Goal: Task Accomplishment & Management: Complete application form

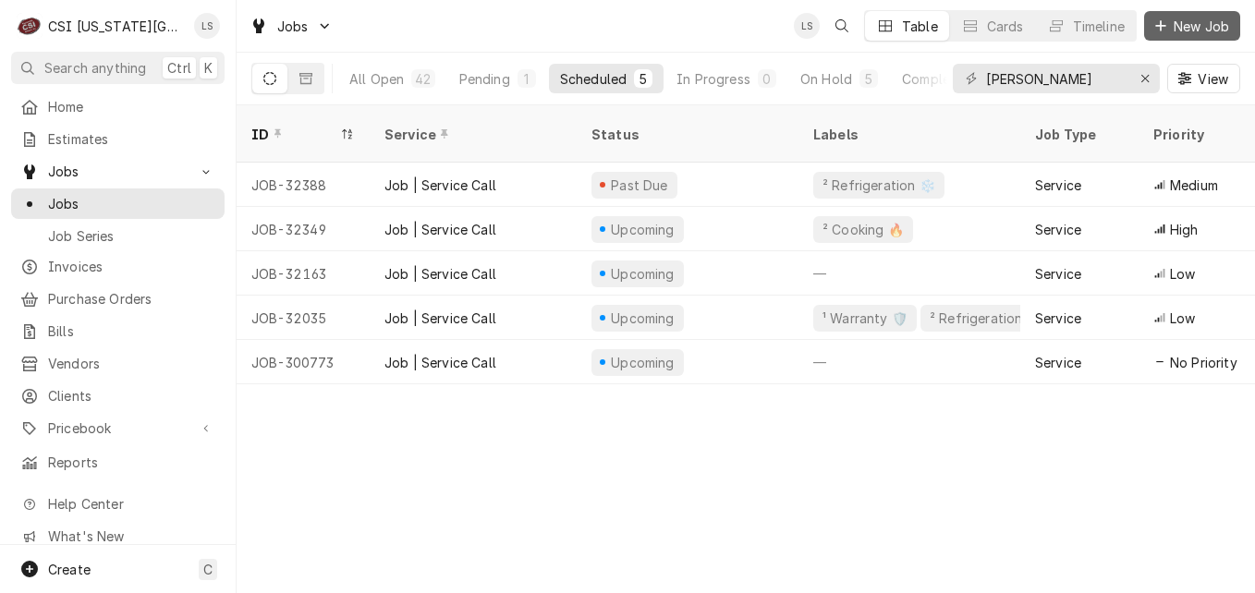
click at [1159, 30] on icon "Dynamic Content Wrapper" at bounding box center [1160, 25] width 11 height 13
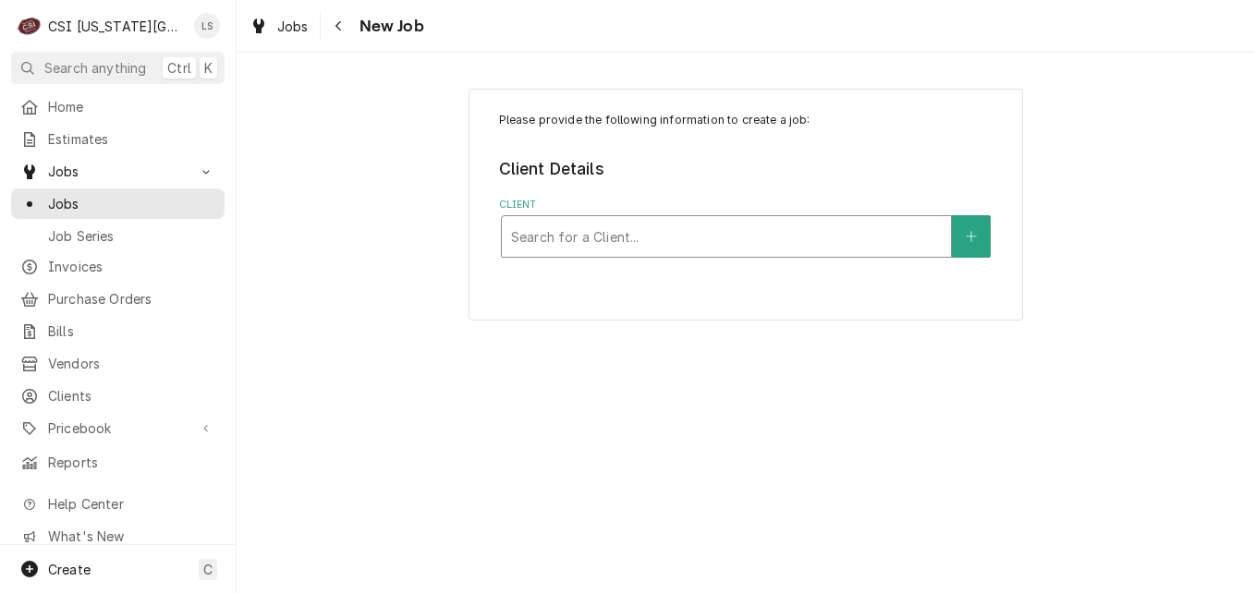
click at [696, 232] on div "Client" at bounding box center [726, 236] width 431 height 33
type input "panera"
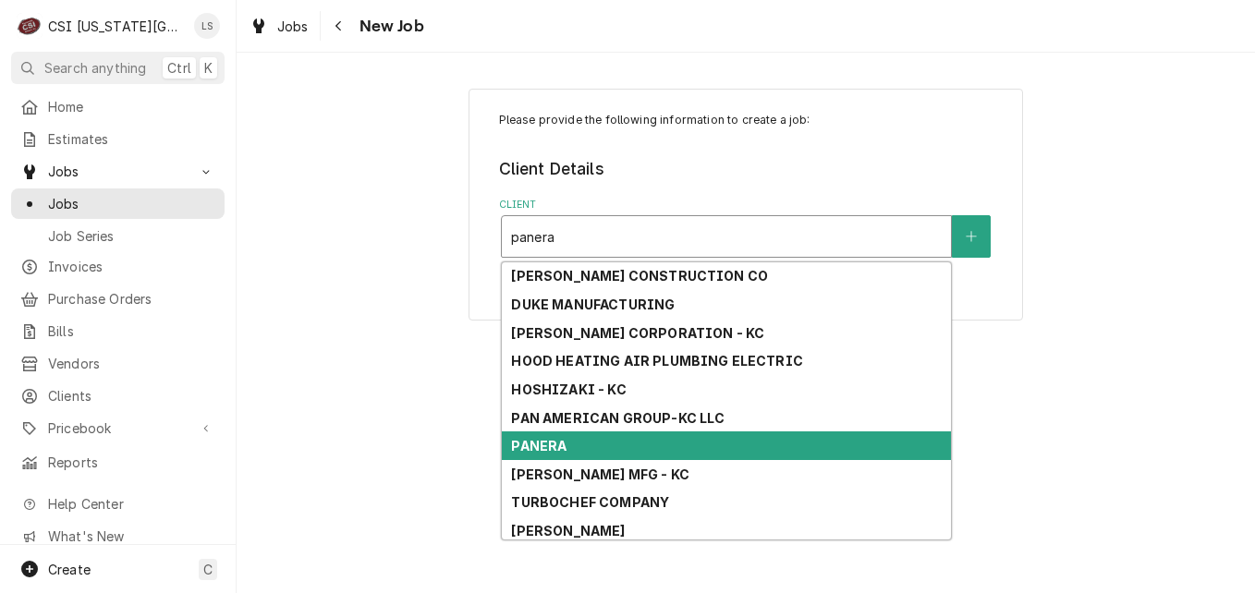
click at [609, 438] on div "PANERA" at bounding box center [726, 446] width 449 height 29
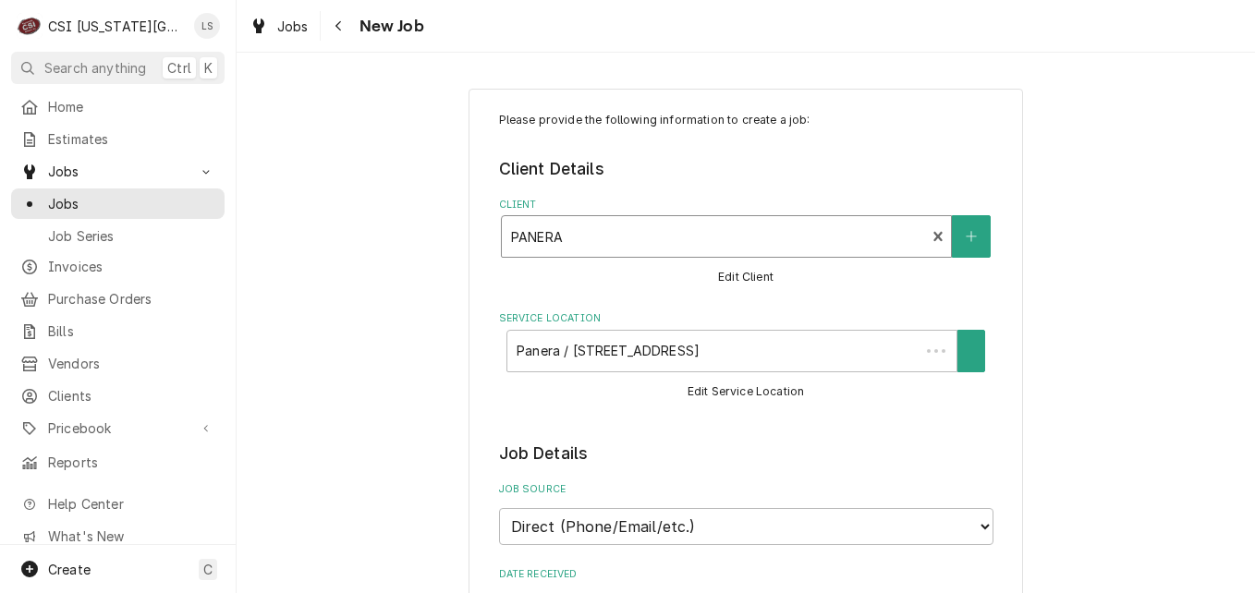
type textarea "x"
click at [812, 367] on div "Service Location" at bounding box center [714, 351] width 406 height 33
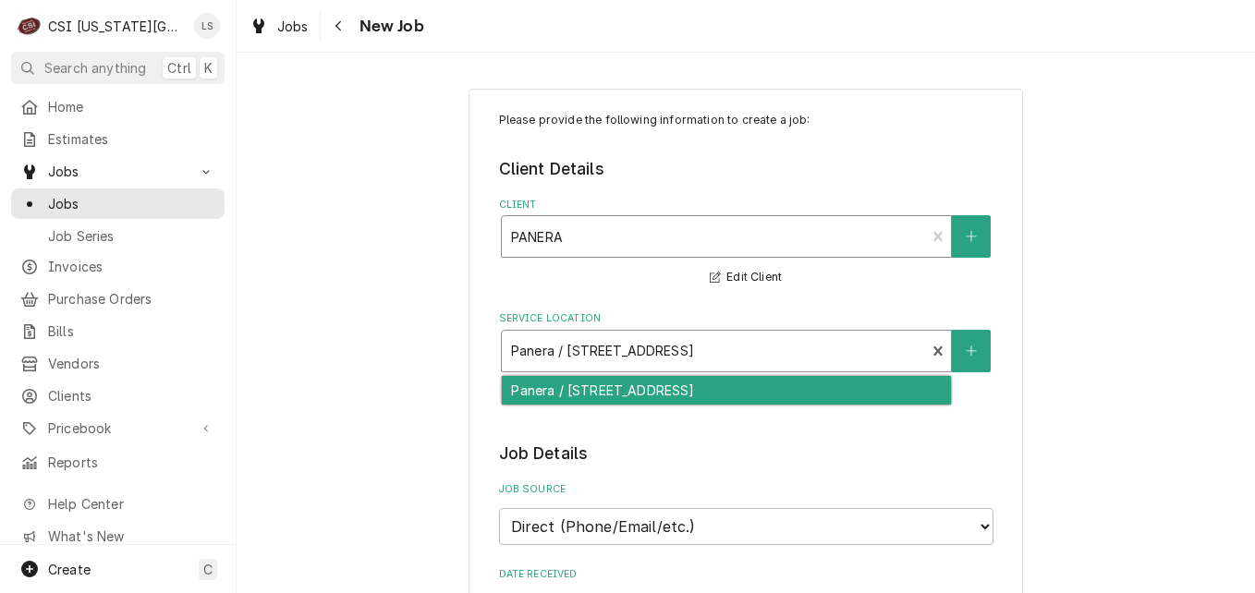
click at [745, 247] on div "Client" at bounding box center [714, 236] width 406 height 33
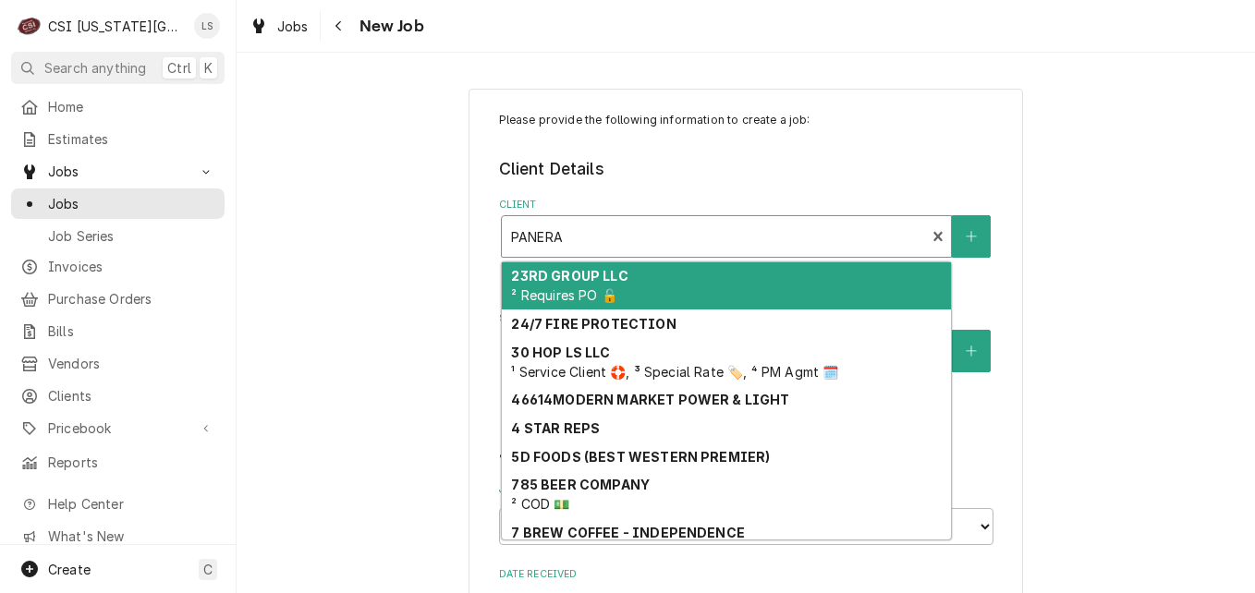
type input "p"
type textarea "x"
type input "pa"
type textarea "x"
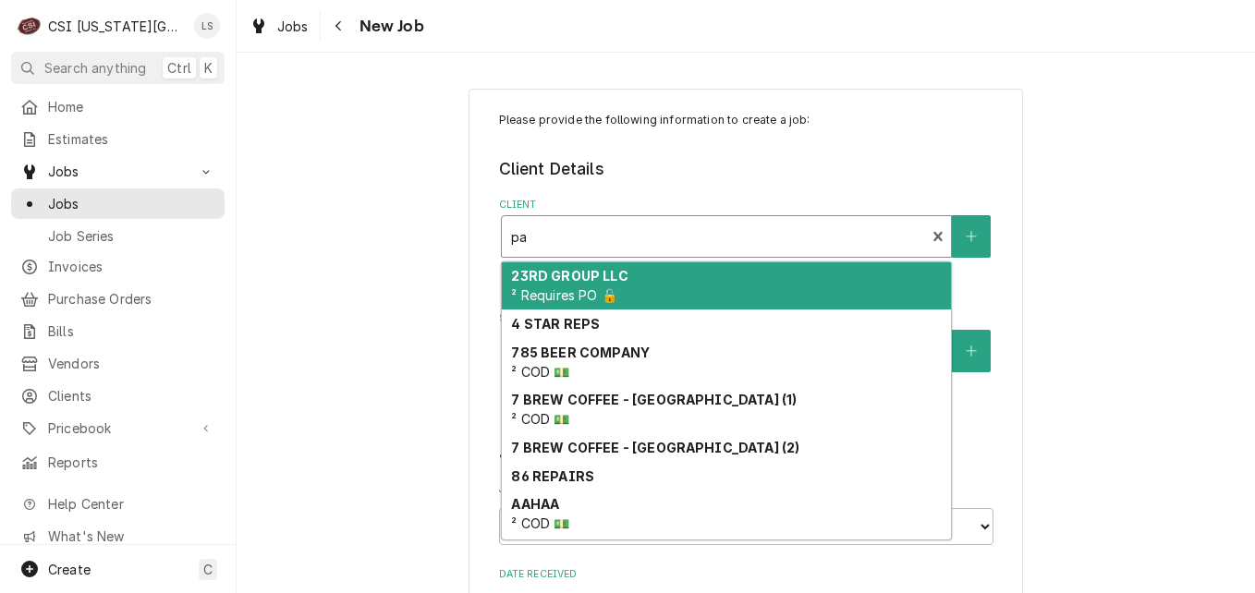
type input "pan"
type textarea "x"
type input "pane"
type textarea "x"
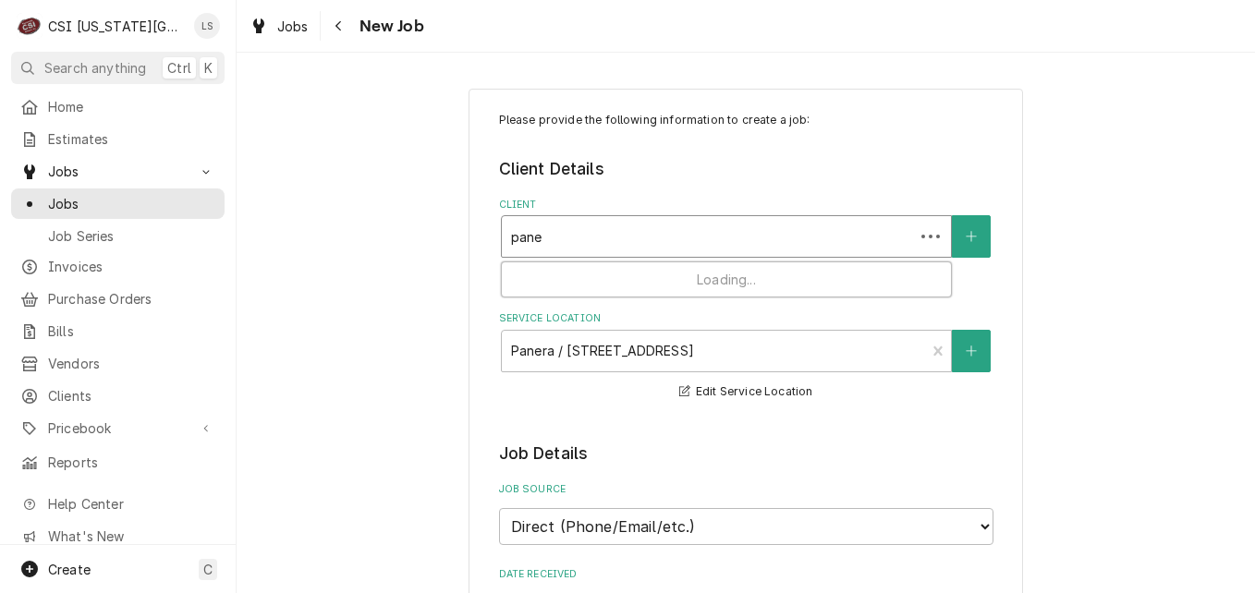
type input "paner"
type textarea "x"
type input "panera"
type textarea "x"
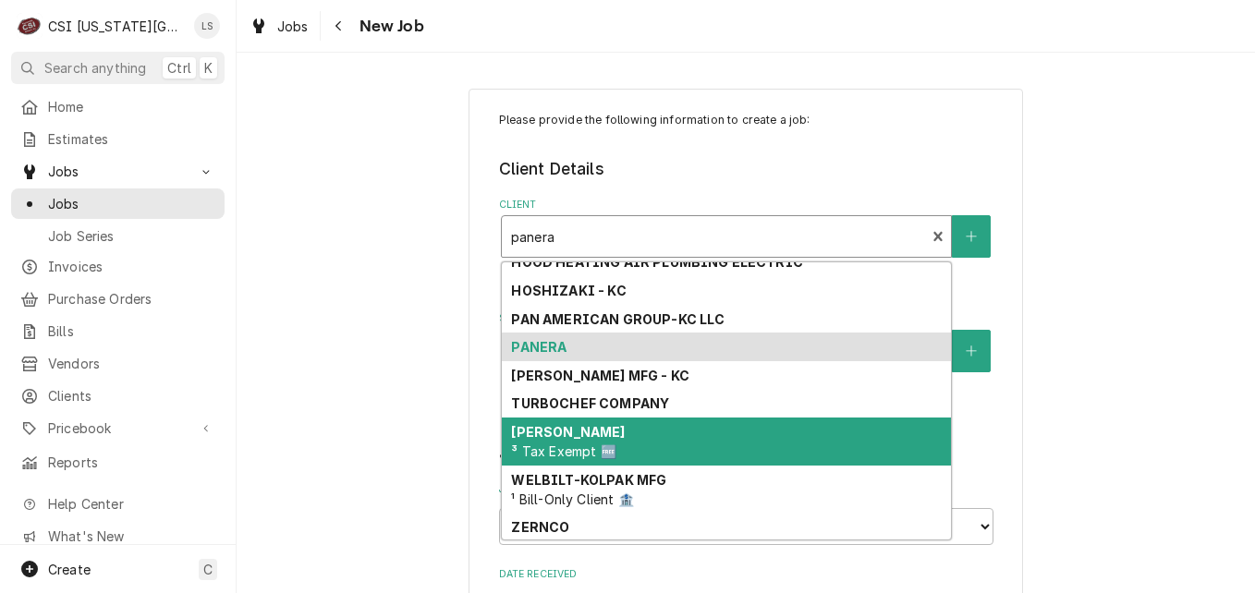
scroll to position [101, 0]
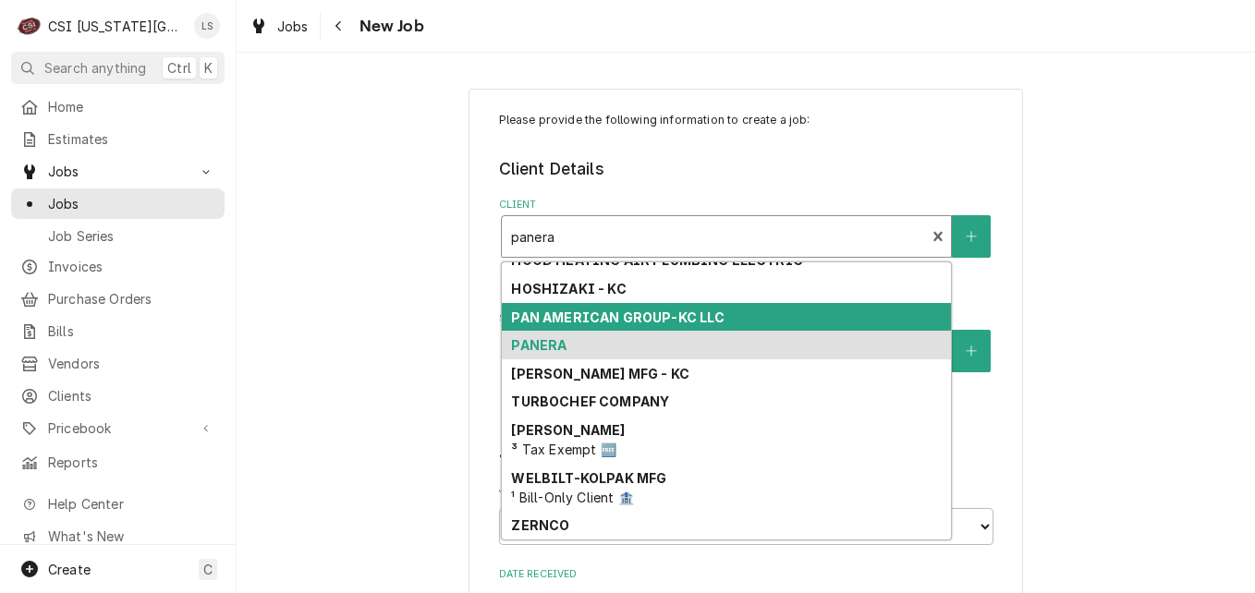
click at [778, 316] on div "PAN AMERICAN GROUP-KC LLC" at bounding box center [726, 317] width 449 height 29
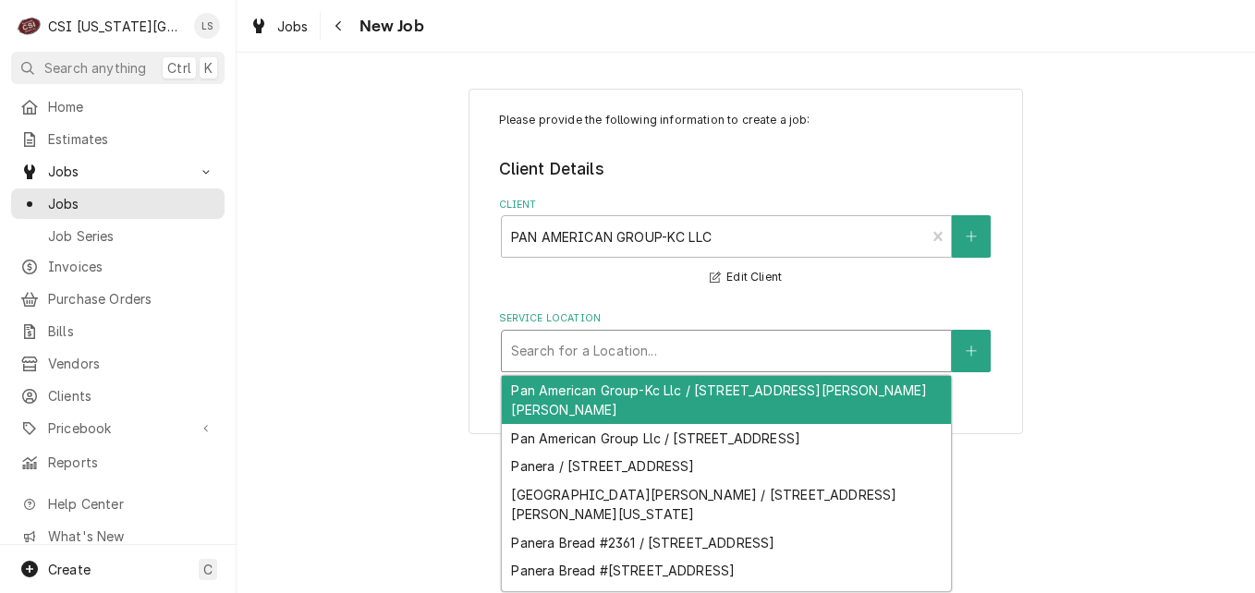
click at [695, 360] on div "Service Location" at bounding box center [726, 351] width 431 height 33
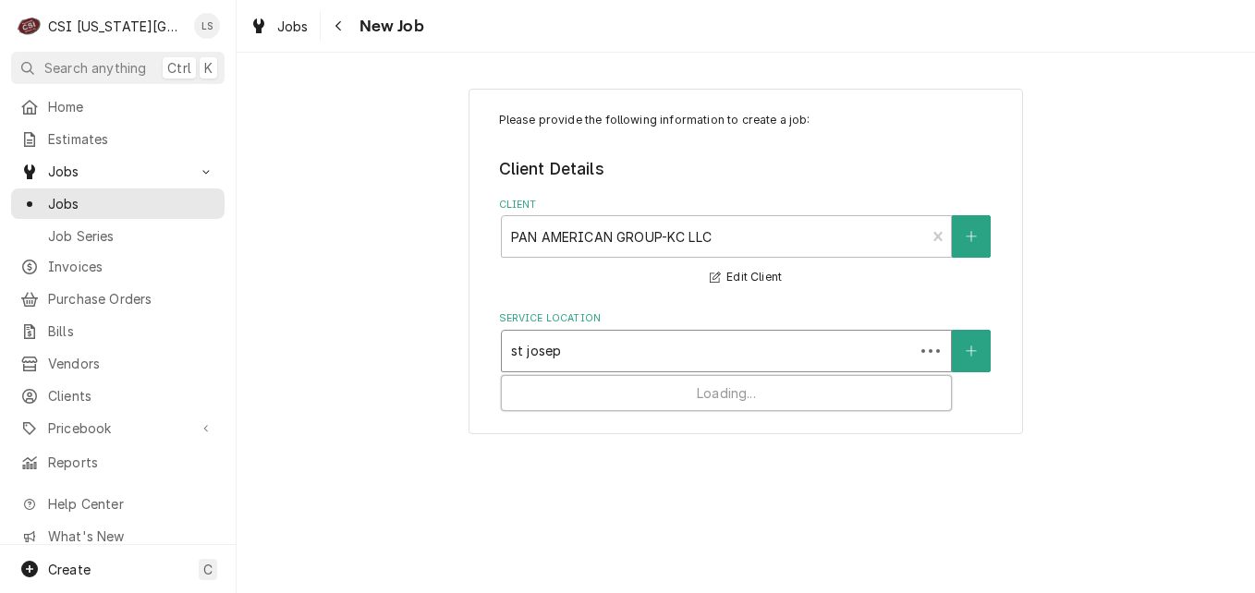
type input "st joseph"
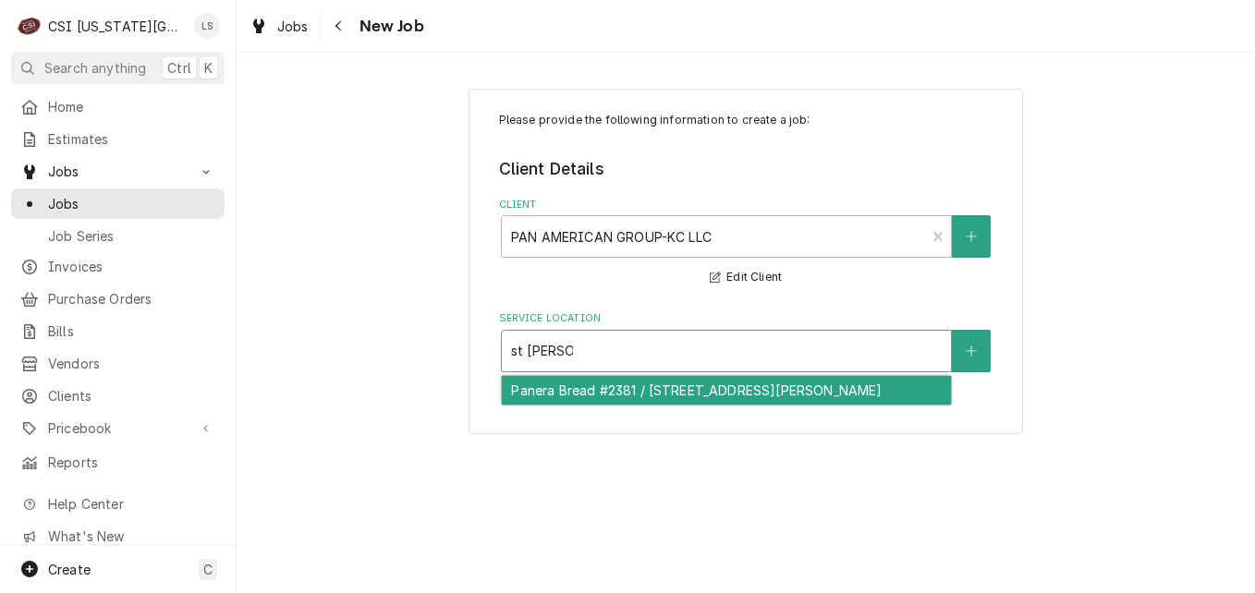
click at [687, 386] on div "Panera Bread #2381 / 1209 N Belt Hwy, St. Joseph, MO 64506" at bounding box center [726, 390] width 449 height 29
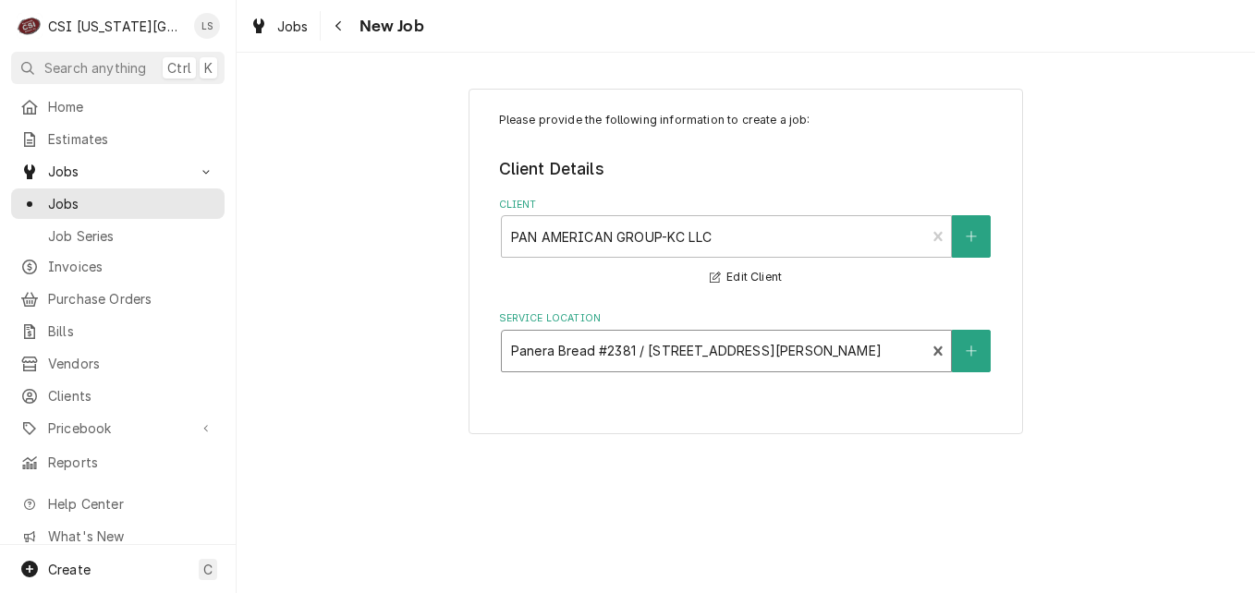
type textarea "x"
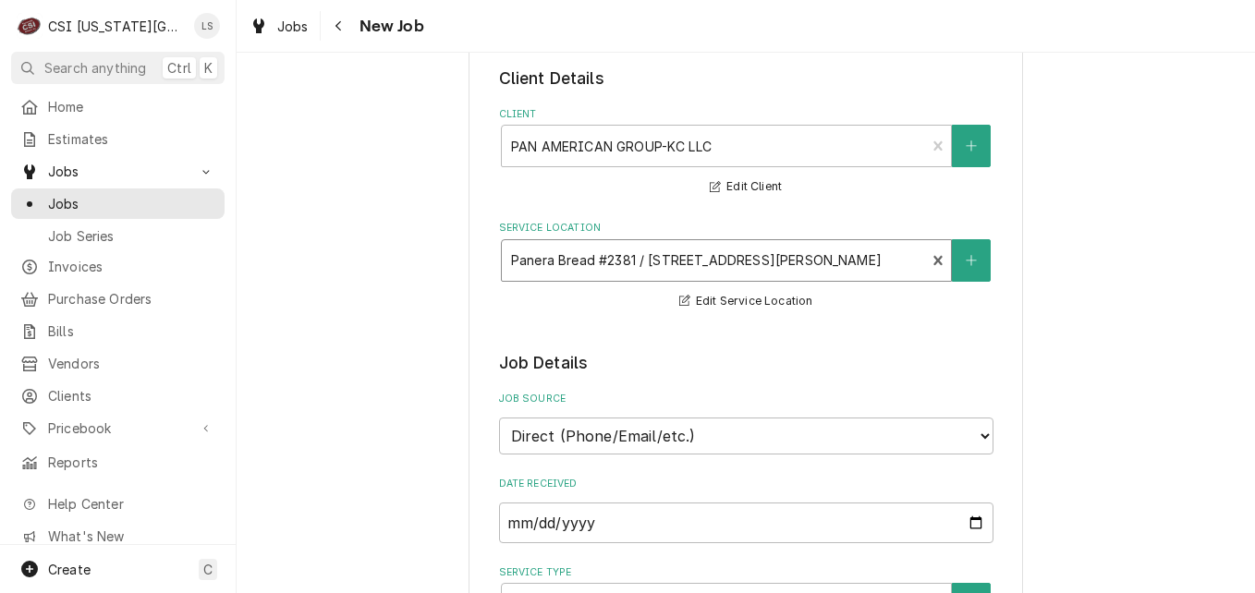
scroll to position [0, 0]
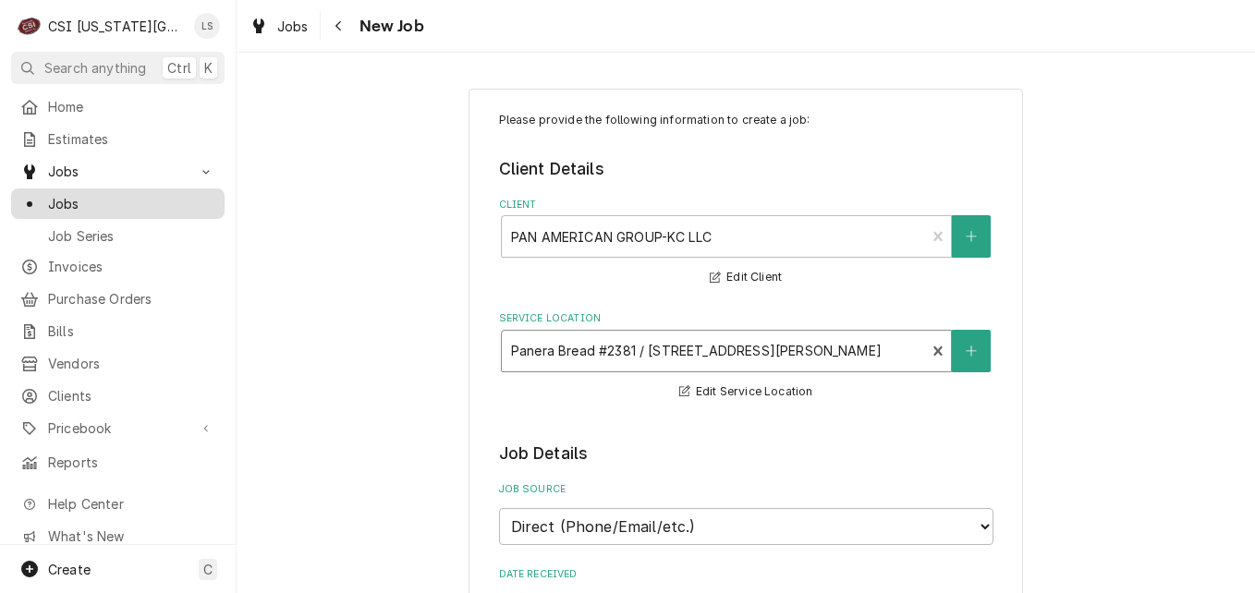
click at [152, 194] on span "Jobs" at bounding box center [131, 203] width 167 height 19
